Goal: Information Seeking & Learning: Learn about a topic

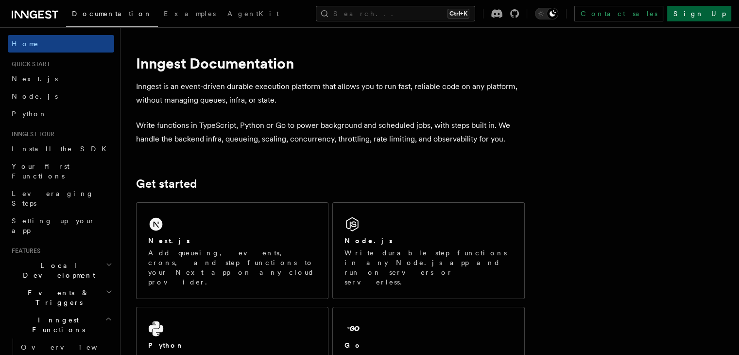
click at [365, 17] on link "Sign Up" at bounding box center [699, 14] width 64 height 16
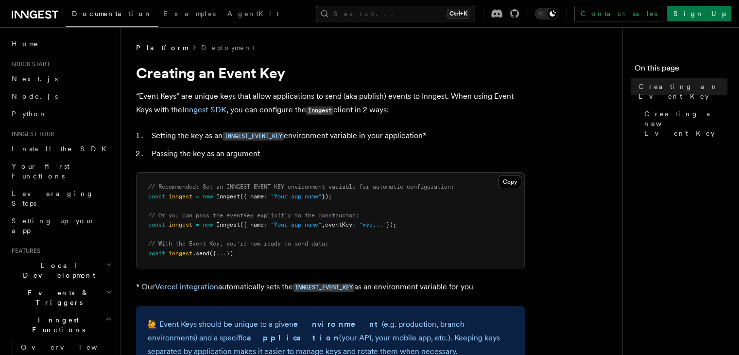
click at [214, 134] on li "Setting the key as an INNGEST_EVENT_KEY environment variable in your applicatio…" at bounding box center [337, 136] width 376 height 14
click at [201, 141] on li "Setting the key as an INNGEST_EVENT_KEY environment variable in your applicatio…" at bounding box center [337, 136] width 376 height 14
click at [310, 130] on li "Setting the key as an INNGEST_EVENT_KEY environment variable in your applicatio…" at bounding box center [337, 136] width 376 height 14
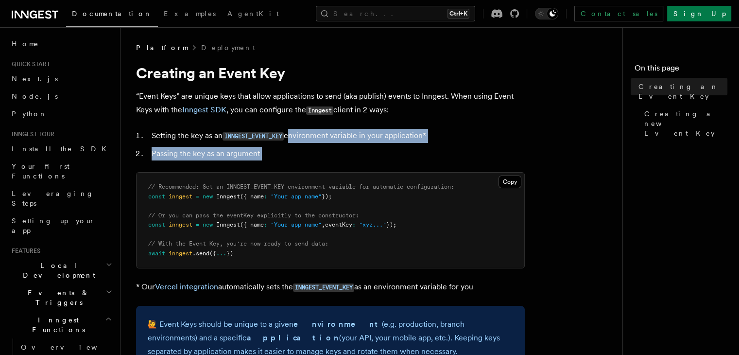
drag, startPoint x: 310, startPoint y: 130, endPoint x: 375, endPoint y: 145, distance: 66.3
click at [375, 145] on ol "Setting the key as an INNGEST_EVENT_KEY environment variable in your applicatio…" at bounding box center [330, 145] width 389 height 32
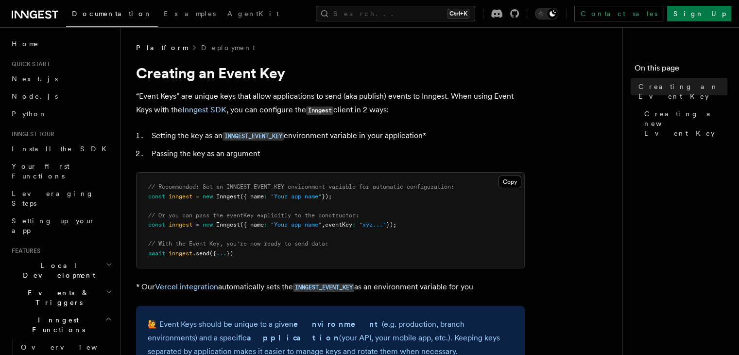
click at [209, 101] on p "“Event Keys” are unique keys that allow applications to send (aka publish) even…" at bounding box center [330, 103] width 389 height 28
drag, startPoint x: 209, startPoint y: 101, endPoint x: 289, endPoint y: 96, distance: 79.8
click at [289, 96] on p "“Event Keys” are unique keys that allow applications to send (aka publish) even…" at bounding box center [330, 103] width 389 height 28
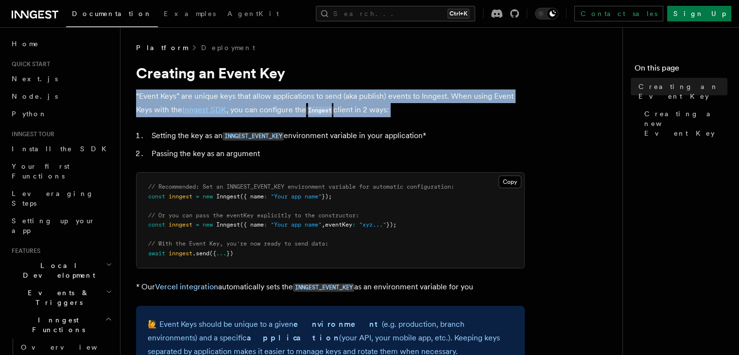
drag, startPoint x: 289, startPoint y: 96, endPoint x: 336, endPoint y: 97, distance: 47.1
click at [336, 97] on p "“Event Keys” are unique keys that allow applications to send (aka publish) even…" at bounding box center [330, 103] width 389 height 28
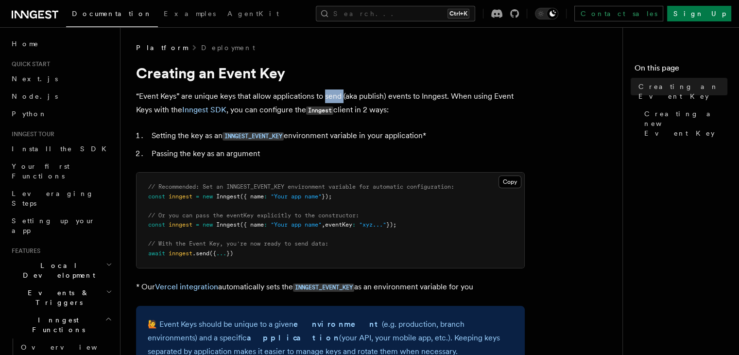
click at [336, 97] on p "“Event Keys” are unique keys that allow applications to send (aka publish) even…" at bounding box center [330, 103] width 389 height 28
click at [375, 100] on p "“Event Keys” are unique keys that allow applications to send (aka publish) even…" at bounding box center [330, 103] width 389 height 28
click at [293, 106] on p "“Event Keys” are unique keys that allow applications to send (aka publish) even…" at bounding box center [330, 103] width 389 height 28
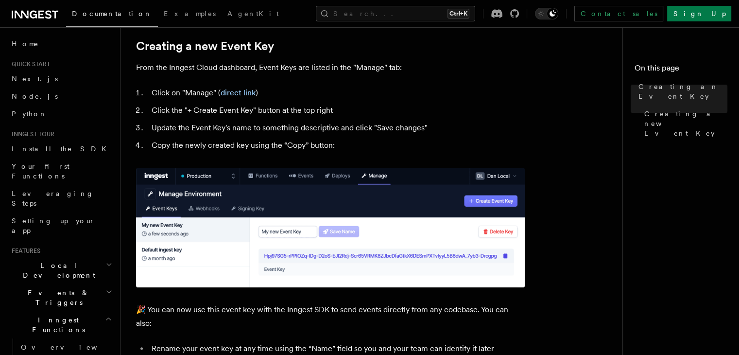
scroll to position [438, 0]
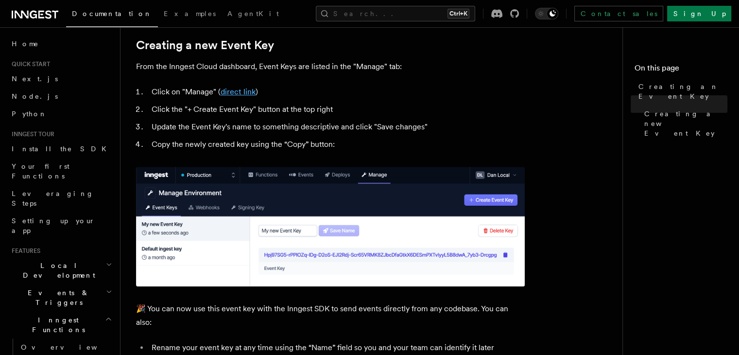
click at [233, 96] on link "direct link" at bounding box center [238, 91] width 35 height 9
